Goal: Task Accomplishment & Management: Manage account settings

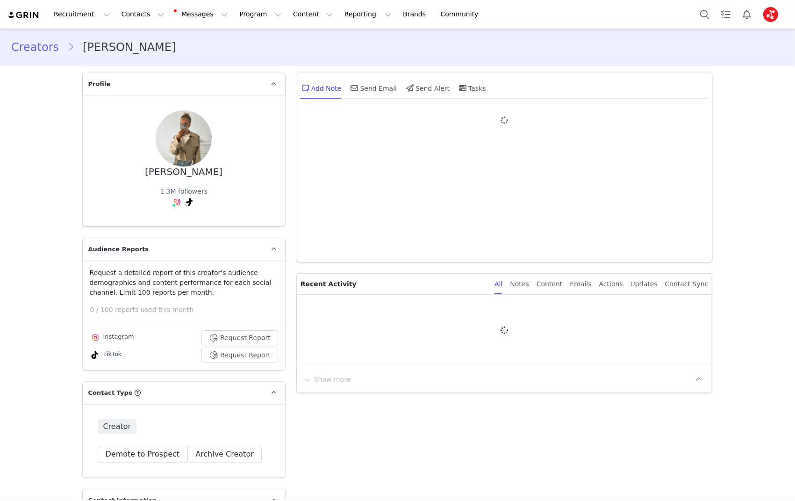
type input "+1 ([GEOGRAPHIC_DATA])"
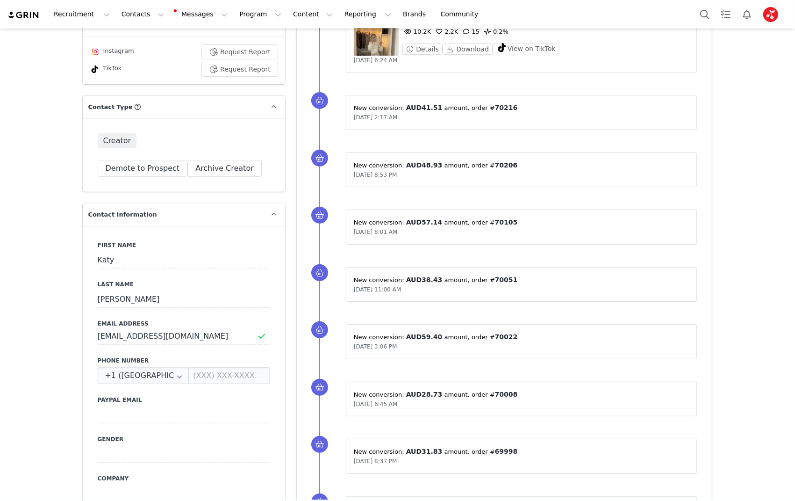
scroll to position [2070, 0]
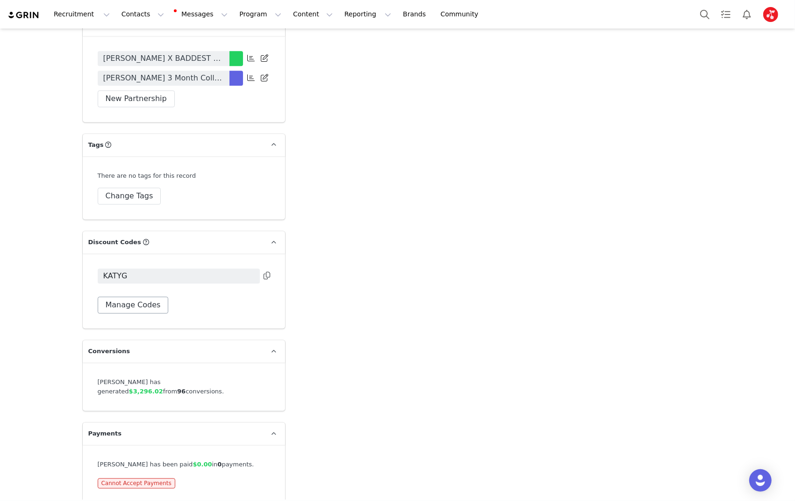
drag, startPoint x: 165, startPoint y: 300, endPoint x: 134, endPoint y: 305, distance: 31.8
click at [165, 300] on div "Manage Codes" at bounding box center [184, 304] width 173 height 17
click at [131, 305] on button "Manage Codes" at bounding box center [133, 304] width 71 height 17
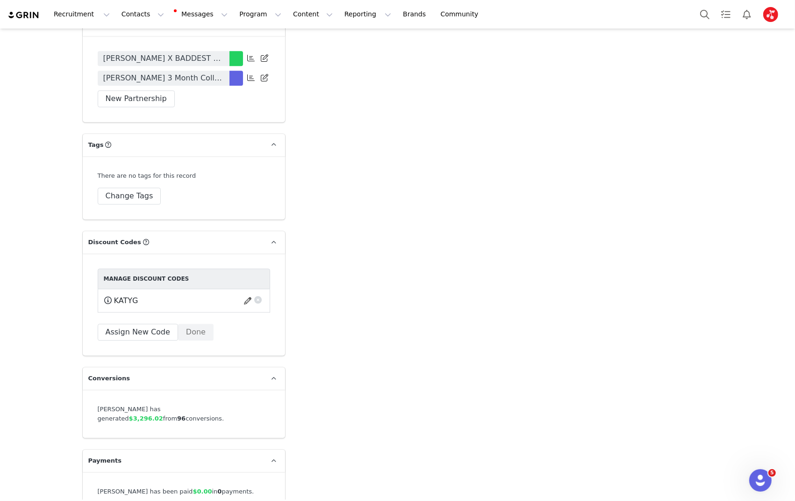
scroll to position [0, 0]
click at [141, 330] on button "Assign New Code" at bounding box center [138, 332] width 80 height 17
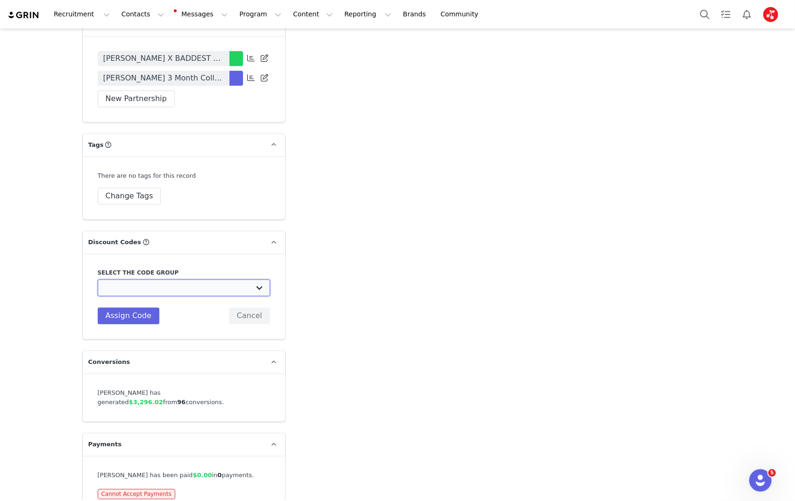
click at [151, 285] on select "Baddest Bod: BADDEST DISCOUNT CODES" at bounding box center [184, 287] width 173 height 17
select select "10005834"
click at [98, 279] on select "Baddest Bod: BADDEST DISCOUNT CODES" at bounding box center [184, 287] width 173 height 17
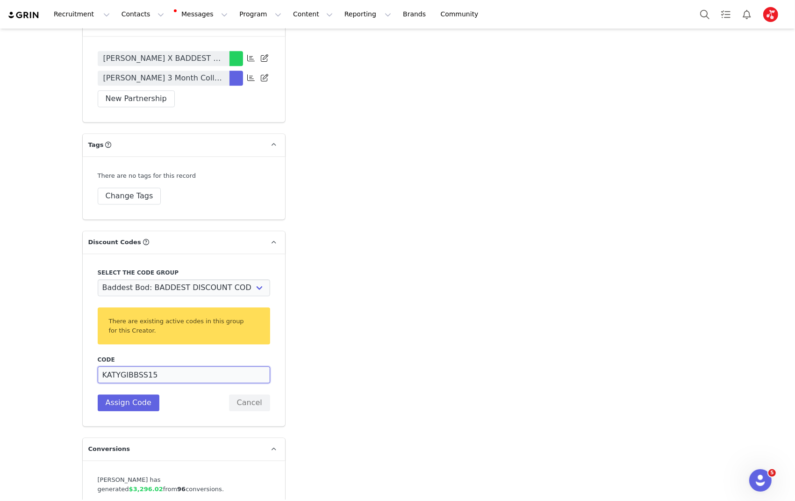
click at [173, 369] on input "KATYGIBBSS15" at bounding box center [184, 374] width 173 height 17
click at [172, 370] on input "KATYGIBBSS15" at bounding box center [184, 374] width 173 height 17
drag, startPoint x: 185, startPoint y: 379, endPoint x: 7, endPoint y: 344, distance: 182.0
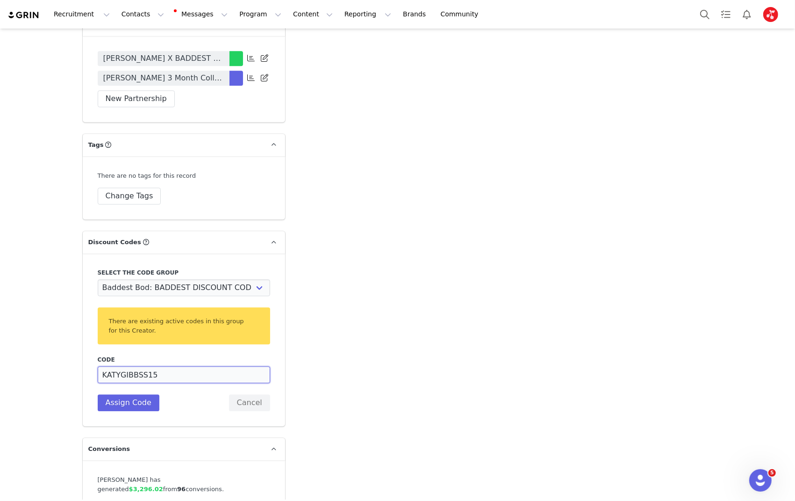
click at [182, 378] on input "KATYGIBBSS15" at bounding box center [184, 374] width 173 height 17
drag, startPoint x: 121, startPoint y: 373, endPoint x: 203, endPoint y: 383, distance: 83.4
click at [203, 383] on div "Code KATYGIBBSS15 Description Assign Code Cancel" at bounding box center [184, 383] width 173 height 56
type input "KATYTT"
click at [140, 395] on button "Assign Code" at bounding box center [129, 402] width 62 height 17
